Goal: Task Accomplishment & Management: Manage account settings

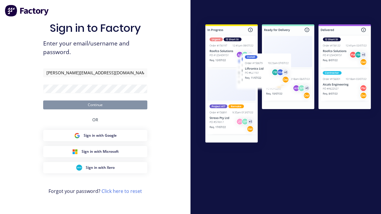
type input "[PERSON_NAME][EMAIL_ADDRESS][DOMAIN_NAME]"
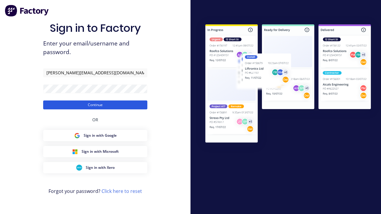
click at [95, 105] on button "Continue" at bounding box center [95, 105] width 104 height 9
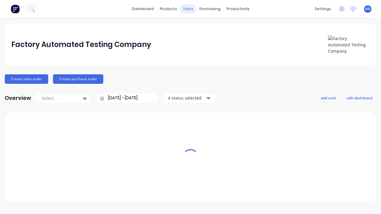
click at [188, 9] on div "sales" at bounding box center [188, 8] width 16 height 9
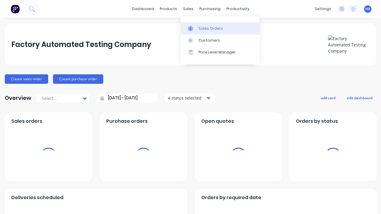
click at [219, 28] on div "Sales Orders" at bounding box center [210, 28] width 24 height 5
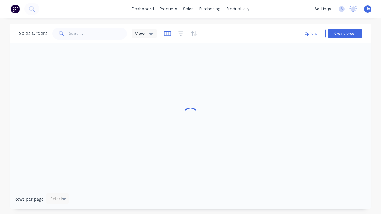
click at [166, 33] on icon "button" at bounding box center [167, 34] width 7 height 6
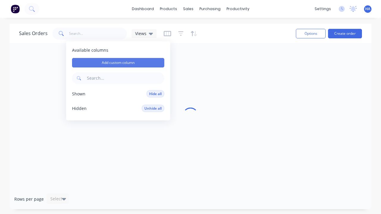
click at [118, 63] on button "Add custom column" at bounding box center [118, 63] width 92 height 10
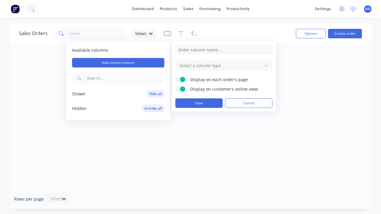
click at [224, 50] on input at bounding box center [223, 49] width 97 height 9
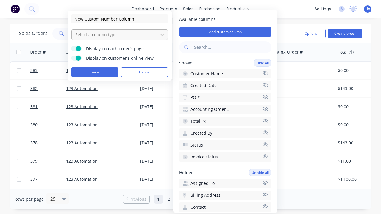
type input "New Custom Number Column"
click at [115, 35] on div at bounding box center [115, 34] width 80 height 7
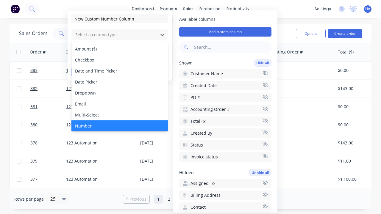
click at [120, 126] on div "Number" at bounding box center [119, 125] width 96 height 11
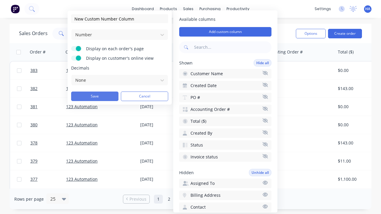
click at [95, 96] on button "Save" at bounding box center [94, 97] width 47 height 10
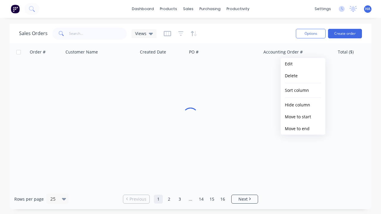
scroll to position [0, 288]
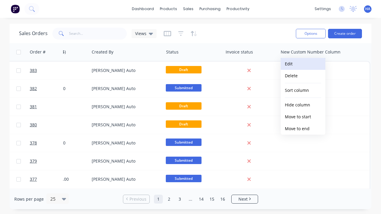
click at [303, 64] on button "Edit" at bounding box center [302, 64] width 45 height 12
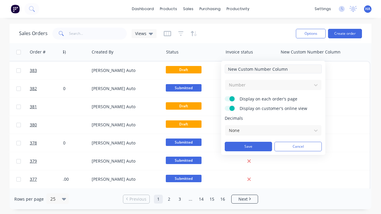
click at [273, 69] on input "New Custom Number Column" at bounding box center [273, 69] width 97 height 9
type input "New Custom Number Column - Updated"
click at [248, 147] on button "Save" at bounding box center [248, 147] width 47 height 10
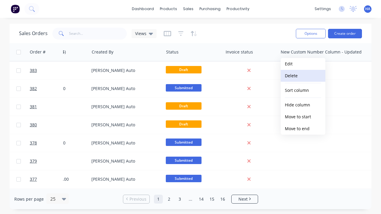
click at [303, 76] on button "Delete" at bounding box center [302, 76] width 45 height 12
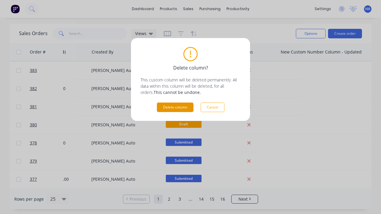
click at [175, 107] on button "Delete column" at bounding box center [175, 108] width 37 height 10
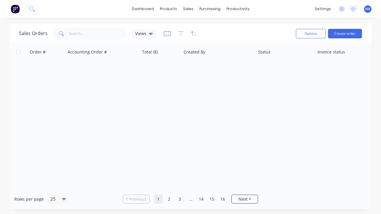
scroll to position [0, 196]
